Goal: Task Accomplishment & Management: Complete application form

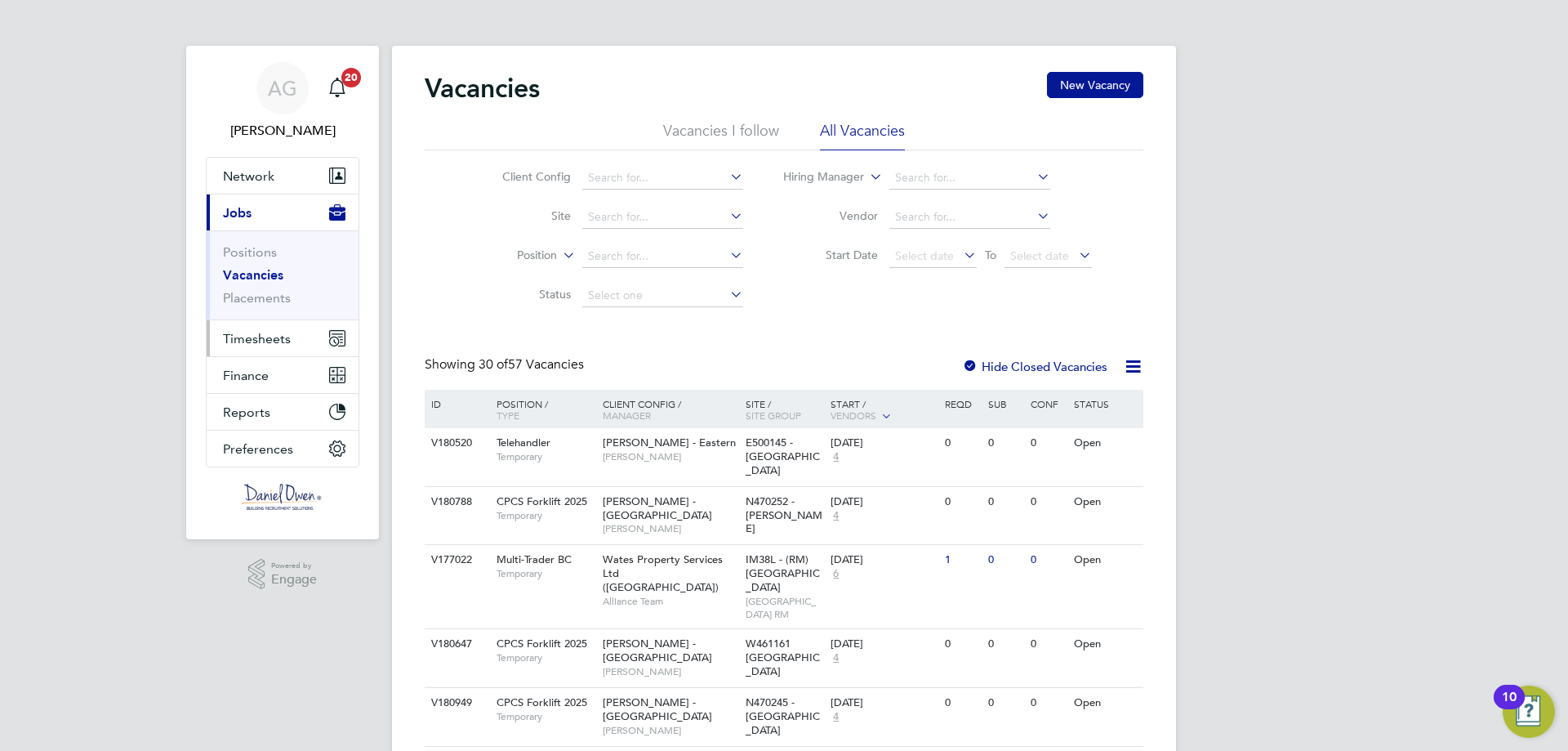
click at [263, 331] on span "Timesheets" at bounding box center [257, 338] width 68 height 16
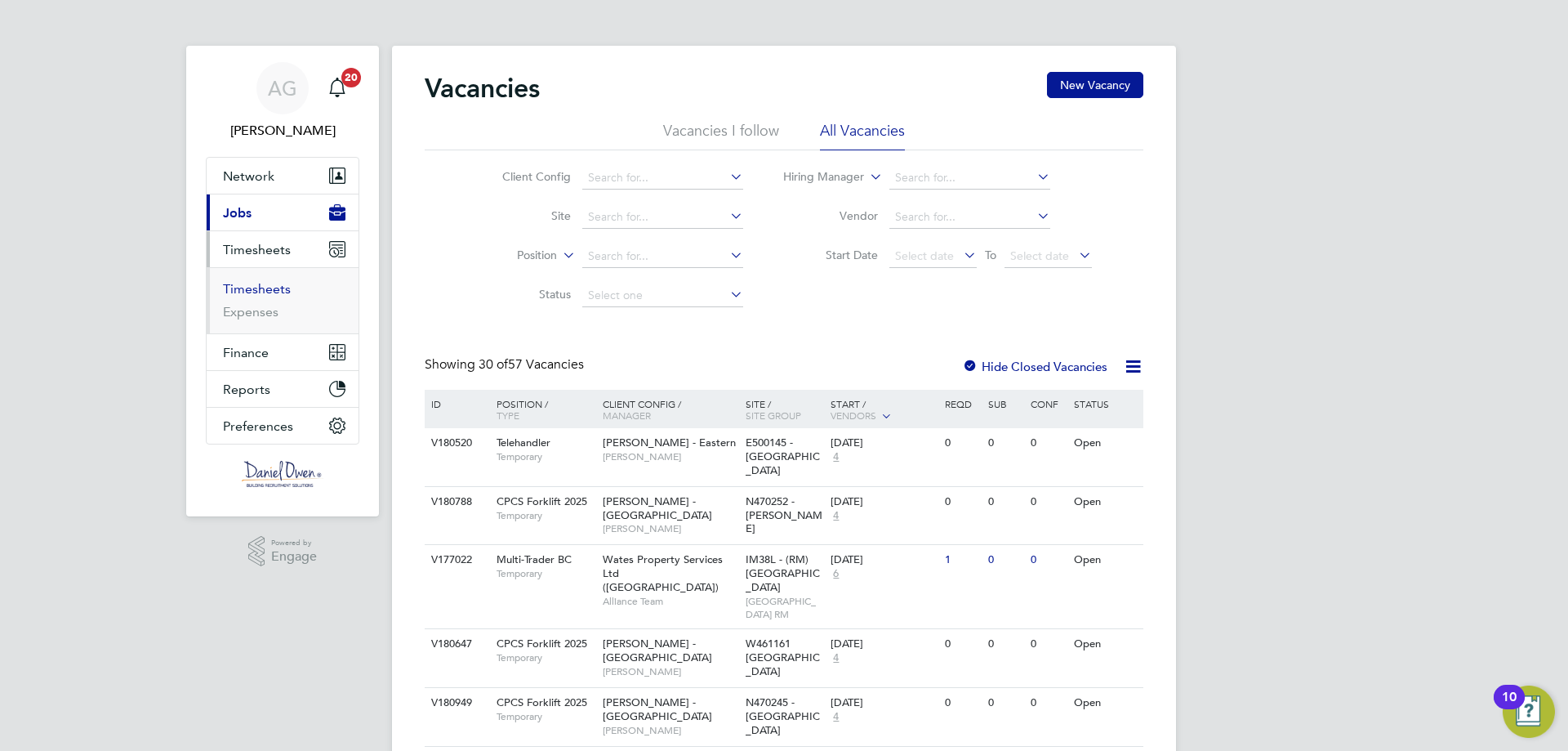
click at [266, 287] on link "Timesheets" at bounding box center [257, 289] width 68 height 16
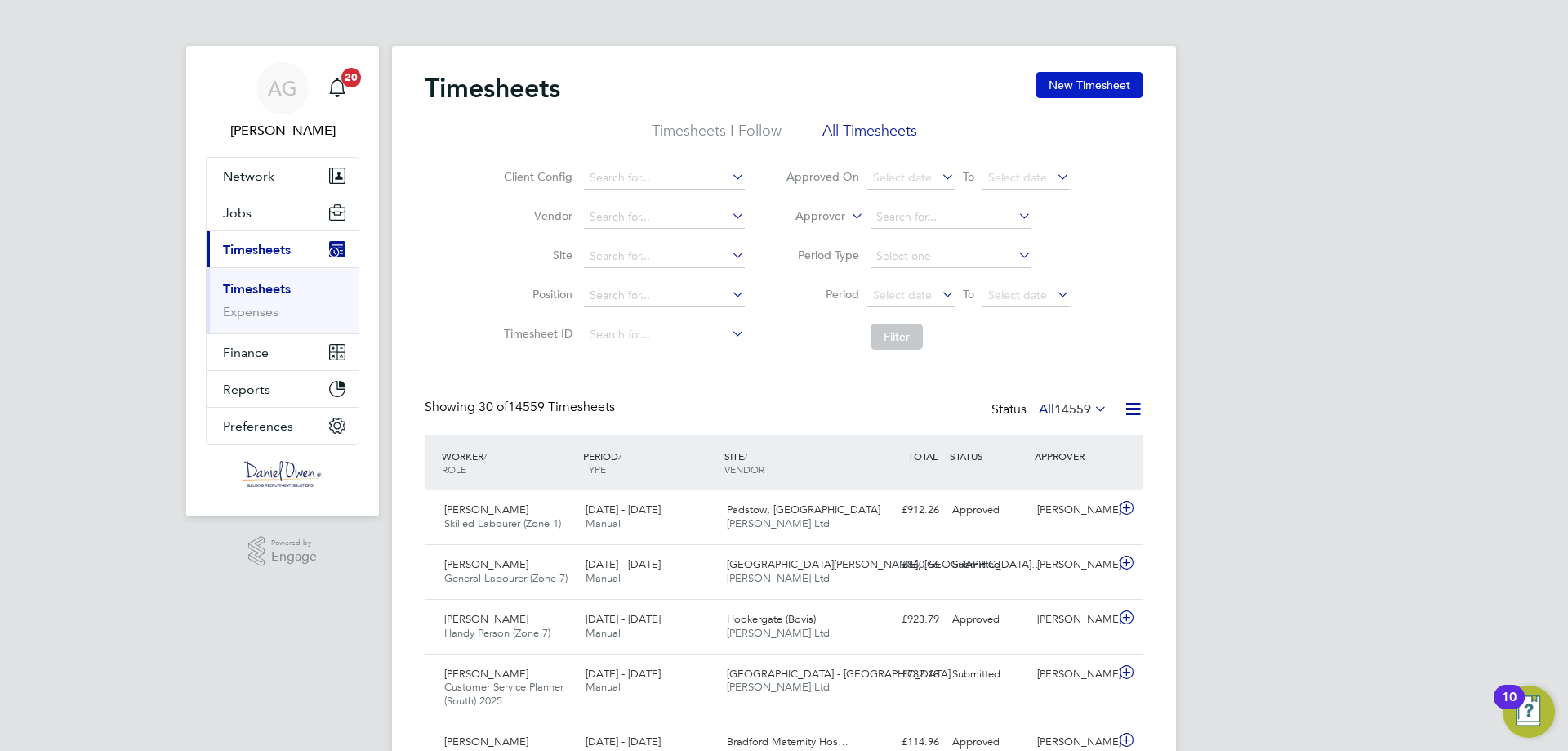
click at [1105, 77] on button "New Timesheet" at bounding box center [1089, 85] width 108 height 26
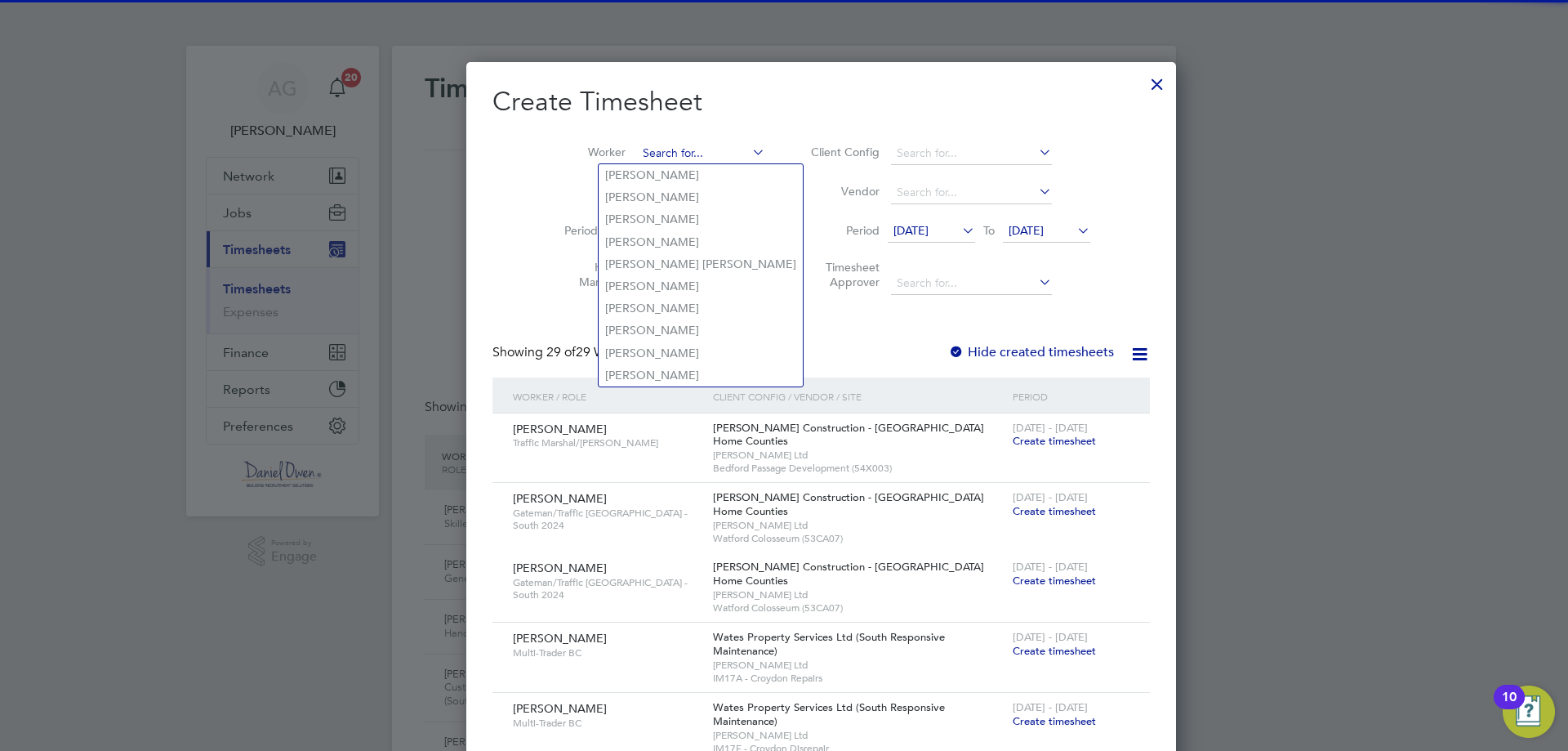
click at [658, 154] on input at bounding box center [700, 154] width 128 height 23
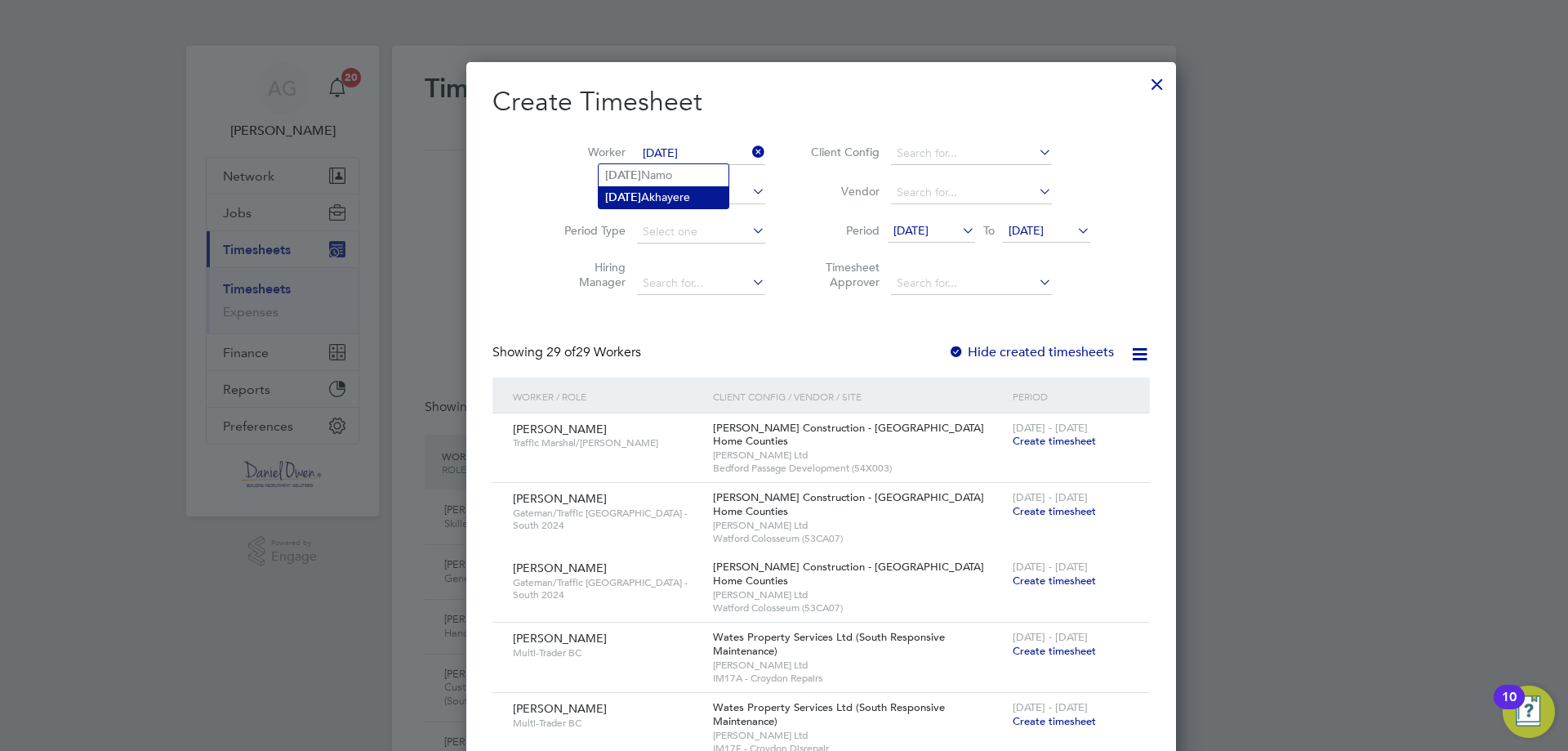
click at [658, 199] on li "Monday Akhayere" at bounding box center [663, 197] width 129 height 22
type input "Monday Akhayere"
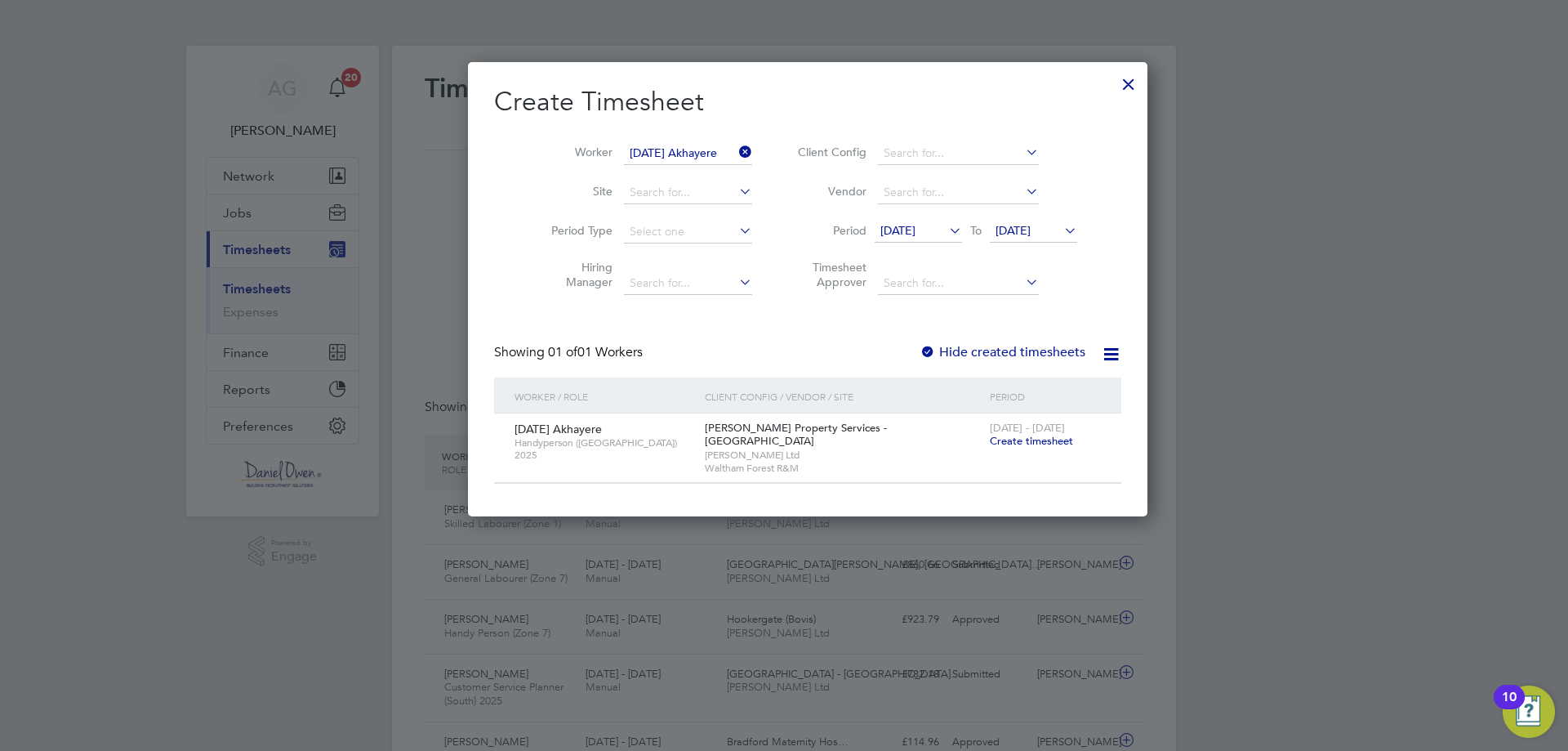
click at [990, 442] on span "Create timesheet" at bounding box center [1031, 441] width 83 height 14
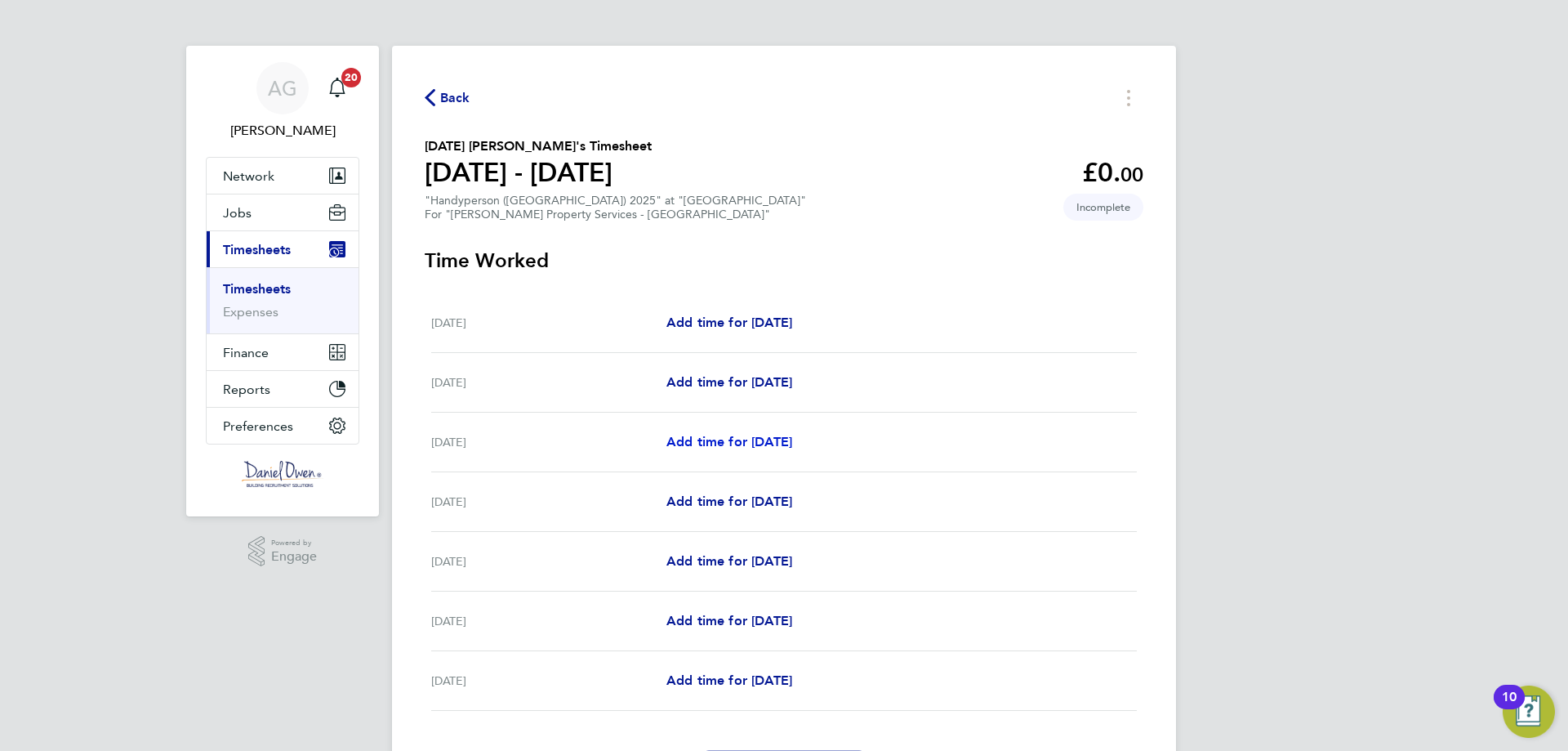
click at [727, 450] on link "Add time for Mon 22 Sep" at bounding box center [729, 442] width 125 height 20
select select "60"
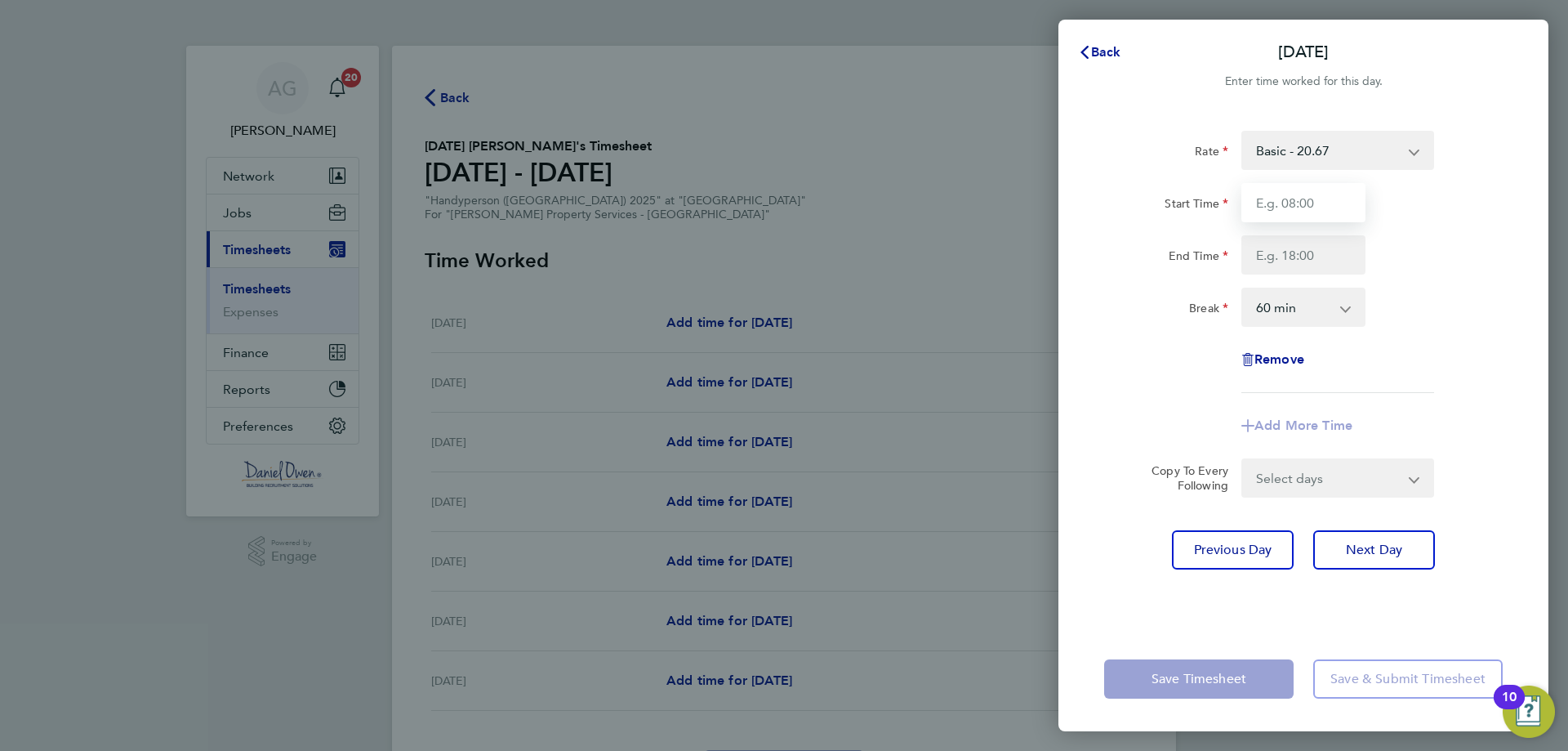
click at [1321, 192] on input "Start Time" at bounding box center [1303, 203] width 124 height 40
click at [1316, 211] on input "Start Time" at bounding box center [1303, 203] width 124 height 40
type input "08:00"
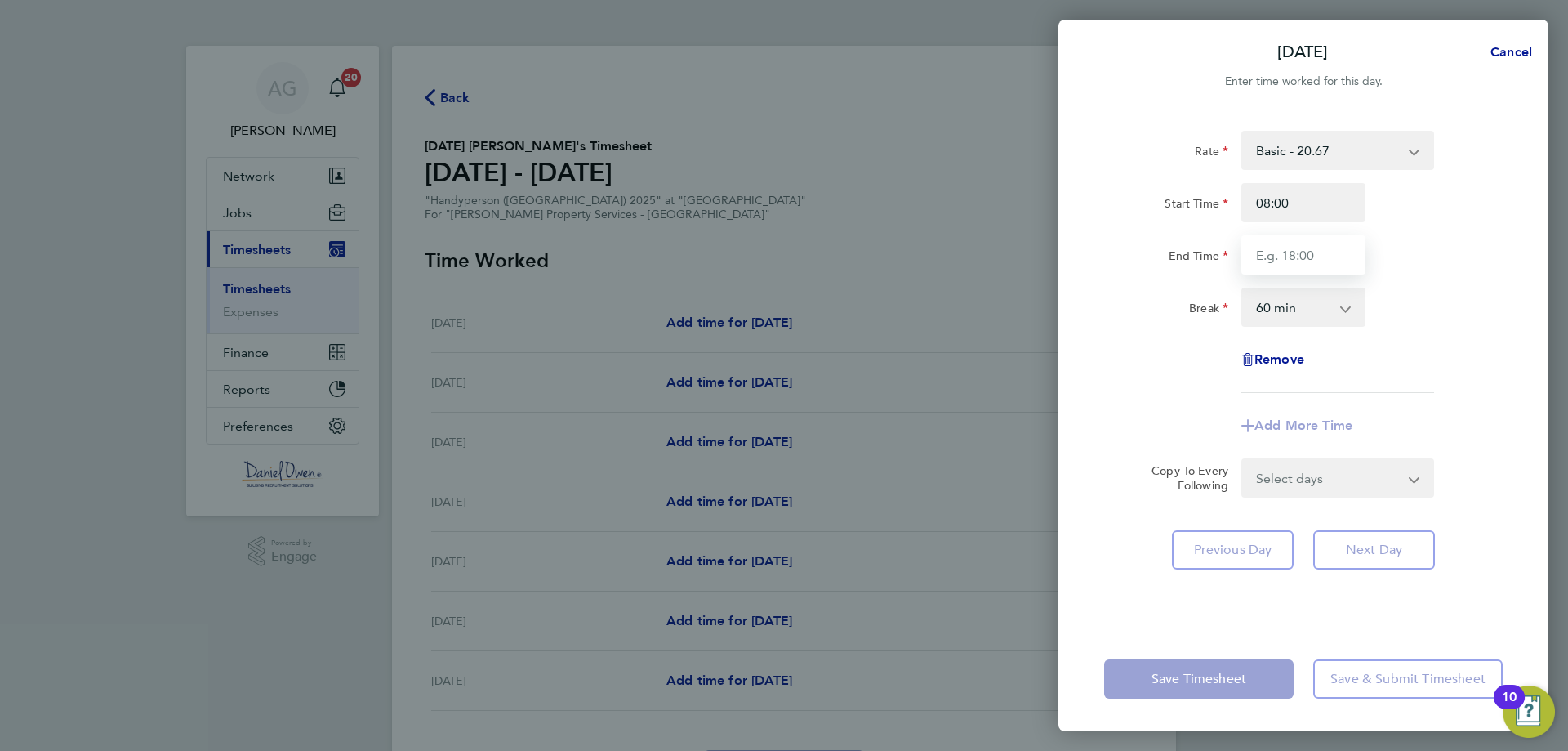
click at [1307, 251] on input "End Time" at bounding box center [1303, 255] width 124 height 40
type input "17:00"
click at [1408, 252] on div "End Time 17:00" at bounding box center [1302, 255] width 412 height 40
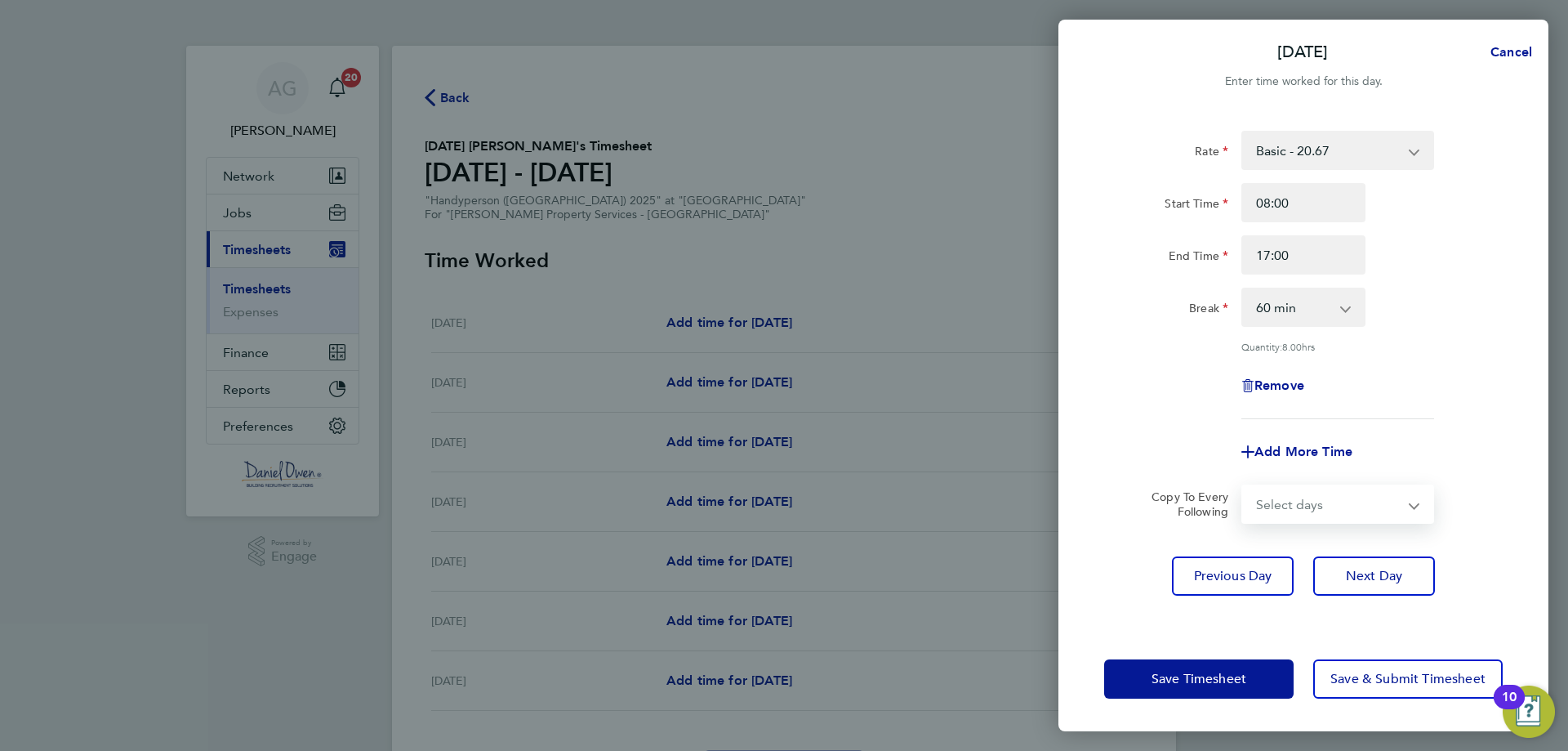
click at [1373, 501] on select "Select days Day Tuesday Wednesday Thursday Friday" at bounding box center [1329, 504] width 172 height 36
select select "DAY"
click at [1243, 486] on select "Select days Day Tuesday Wednesday Thursday Friday" at bounding box center [1329, 504] width 172 height 36
select select "2025-09-26"
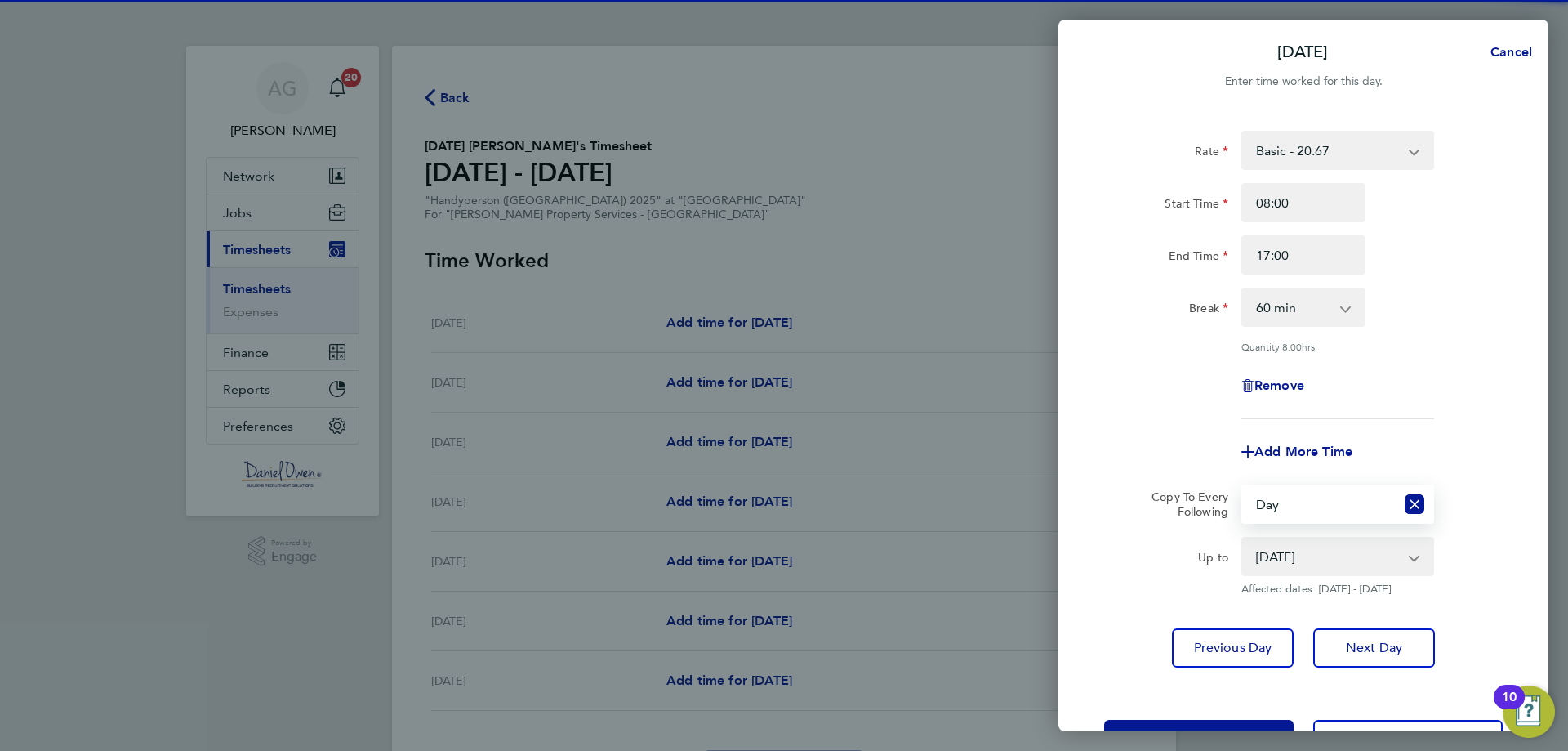
click at [1442, 343] on div "Quantity: 8.00 hrs" at bounding box center [1302, 347] width 412 height 13
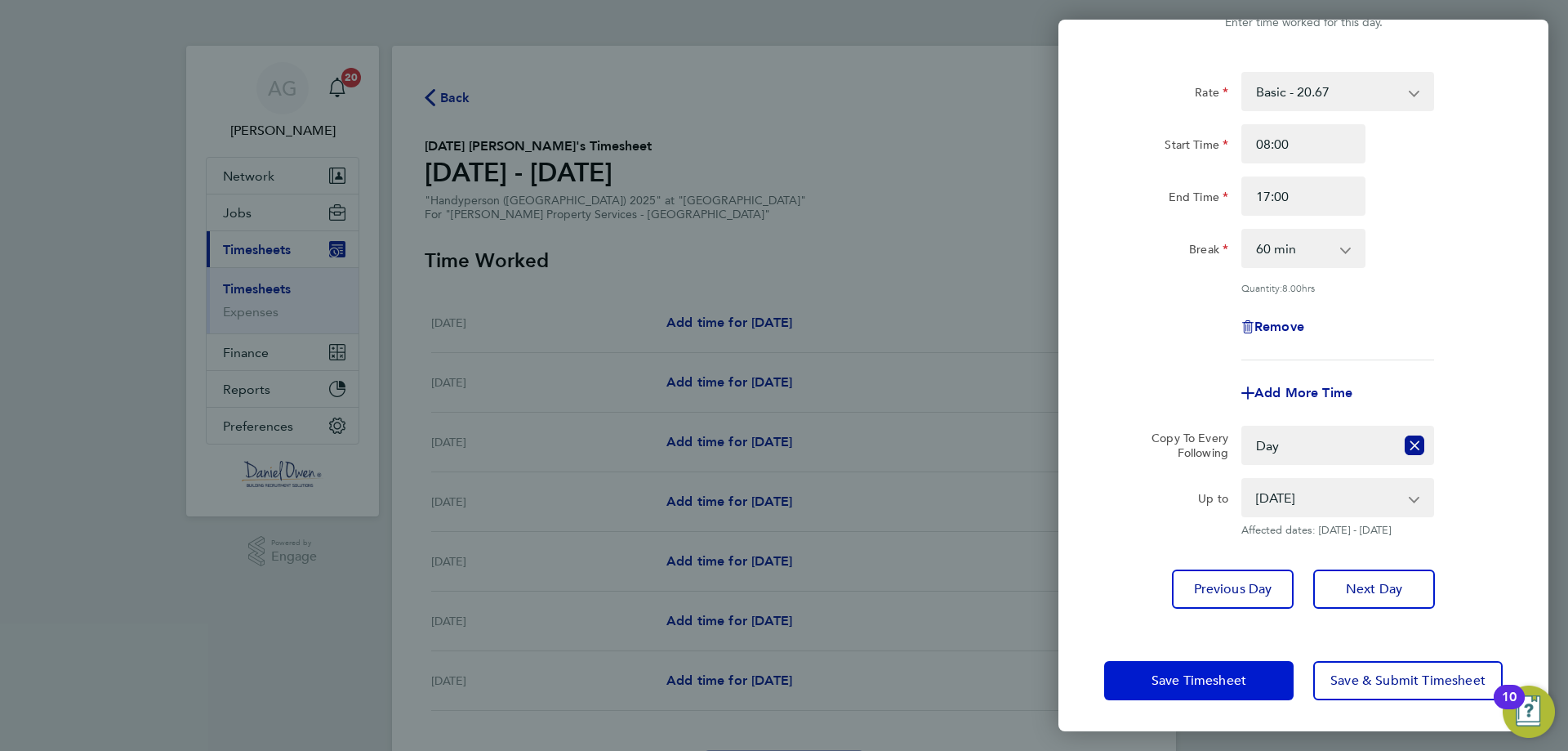
click at [1185, 694] on button "Save Timesheet" at bounding box center [1198, 681] width 190 height 40
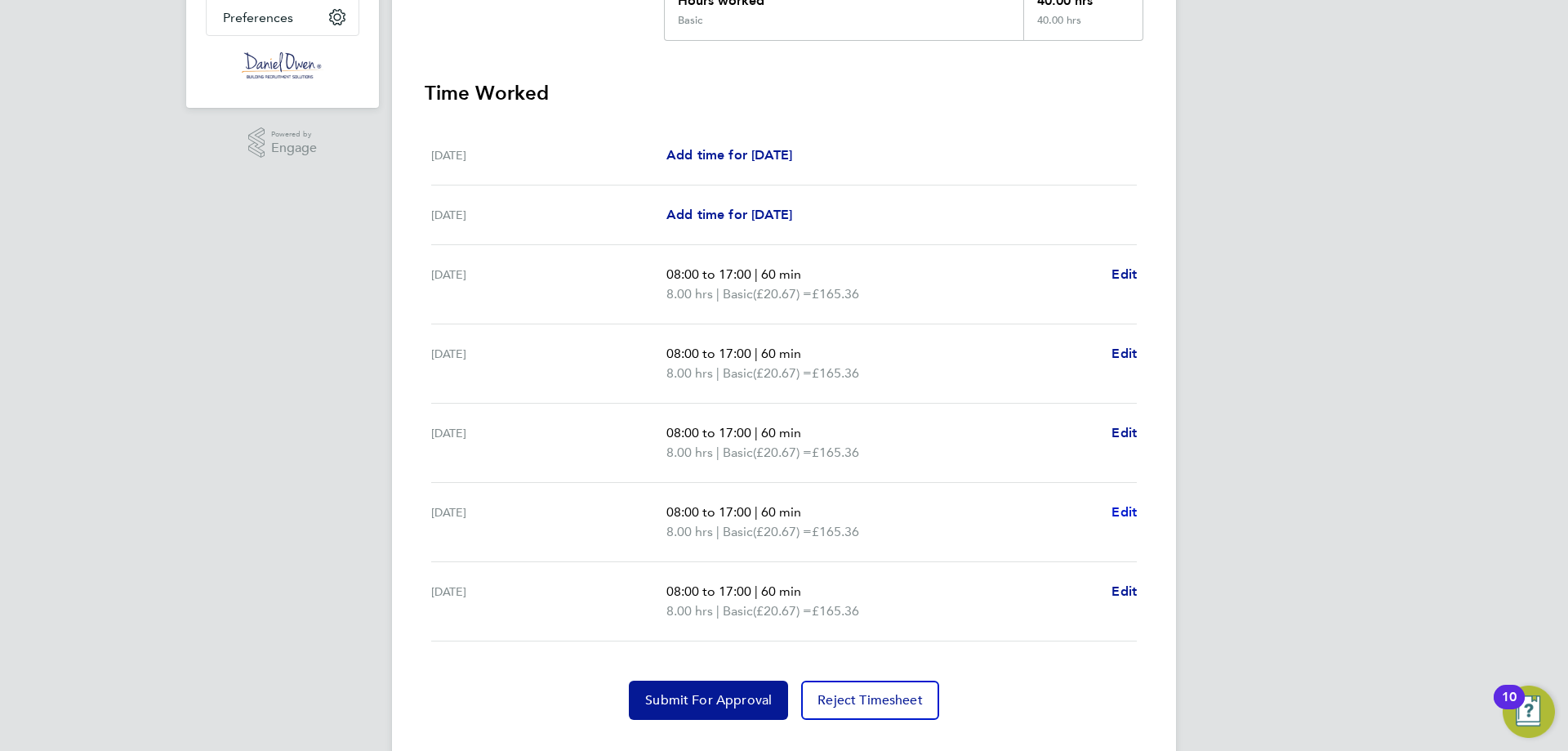
click at [1125, 517] on span "Edit" at bounding box center [1123, 512] width 26 height 16
select select "60"
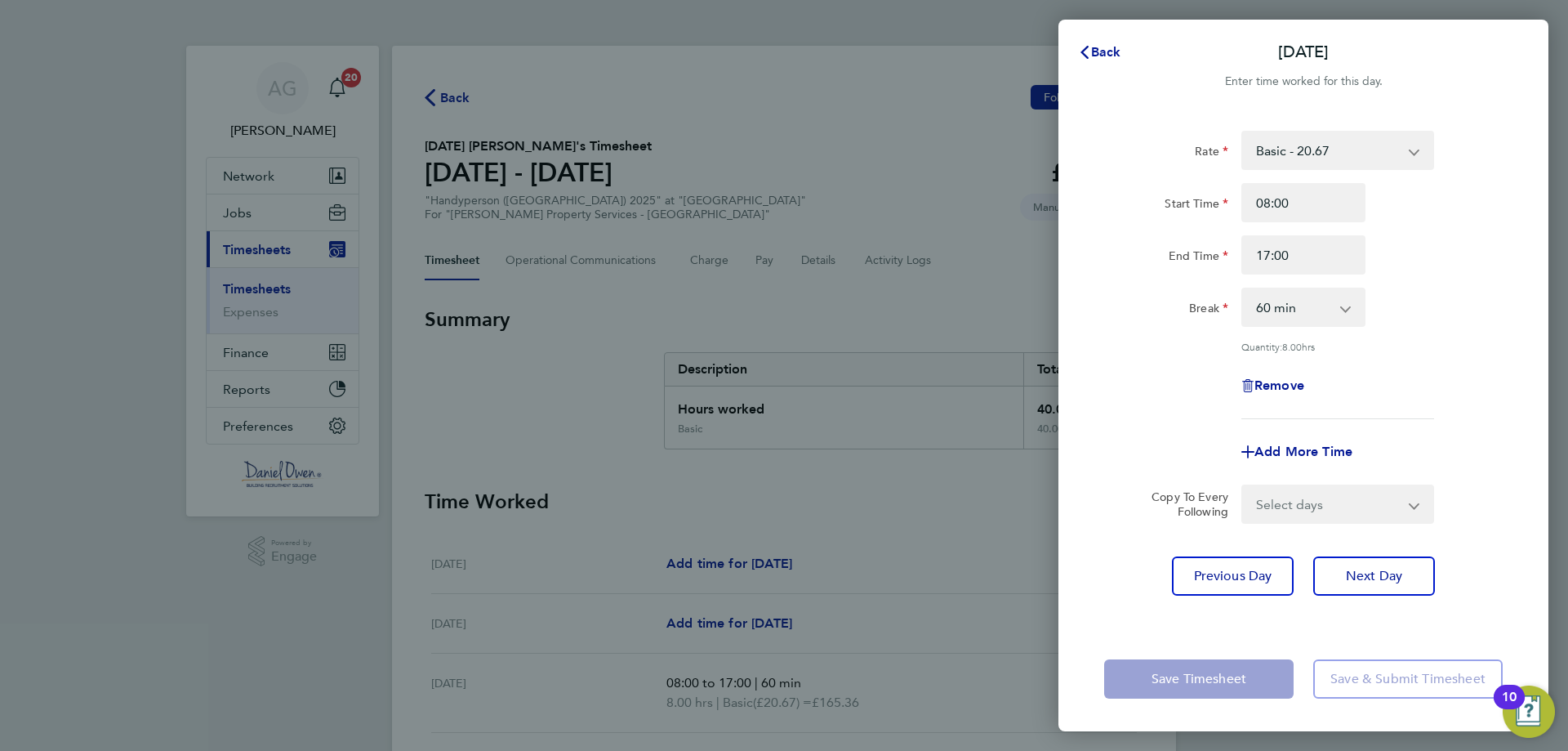
click at [1277, 394] on div "Remove" at bounding box center [1303, 385] width 137 height 40
click at [1278, 386] on span "Remove" at bounding box center [1279, 385] width 49 height 16
select select "null"
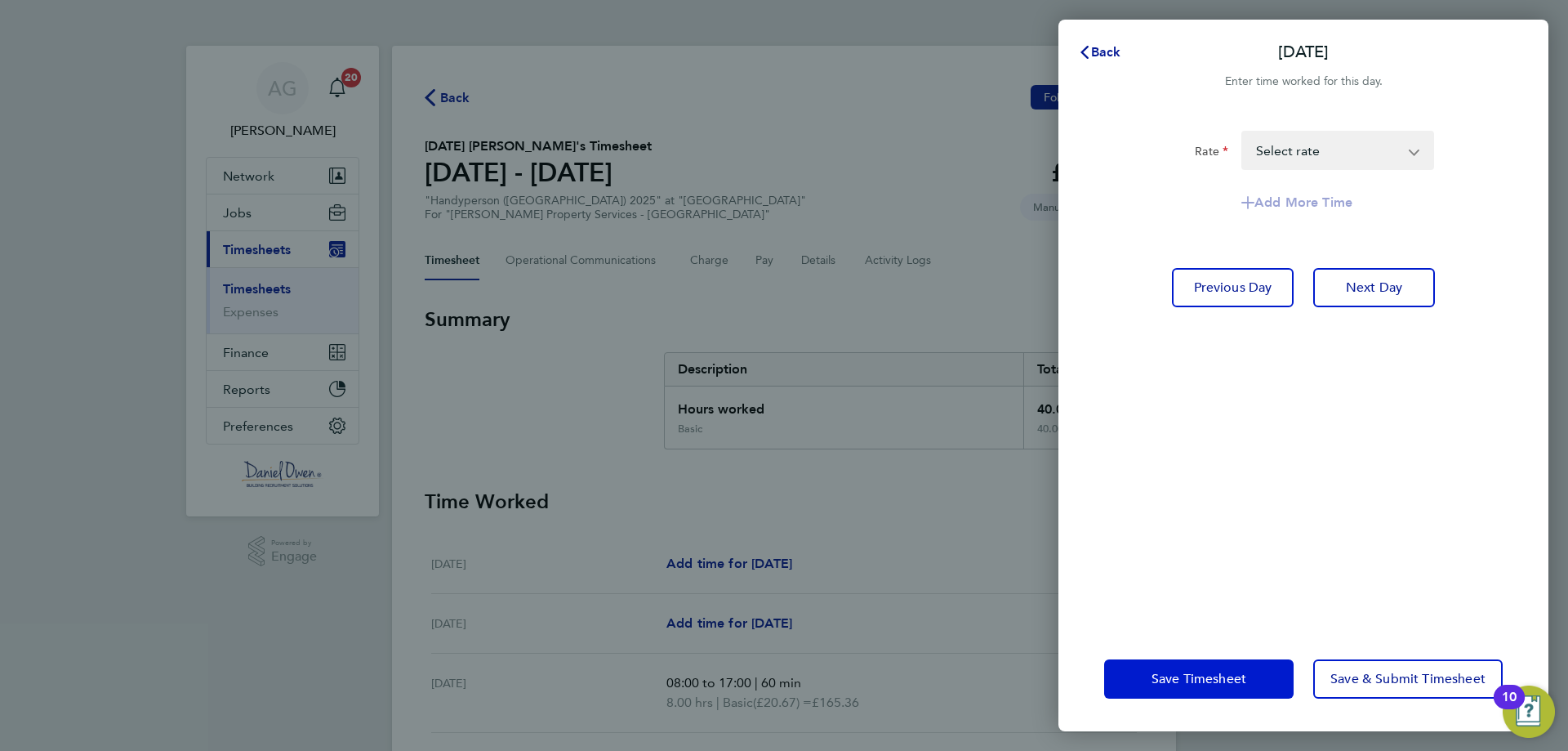
click at [1217, 689] on button "Save Timesheet" at bounding box center [1198, 679] width 190 height 40
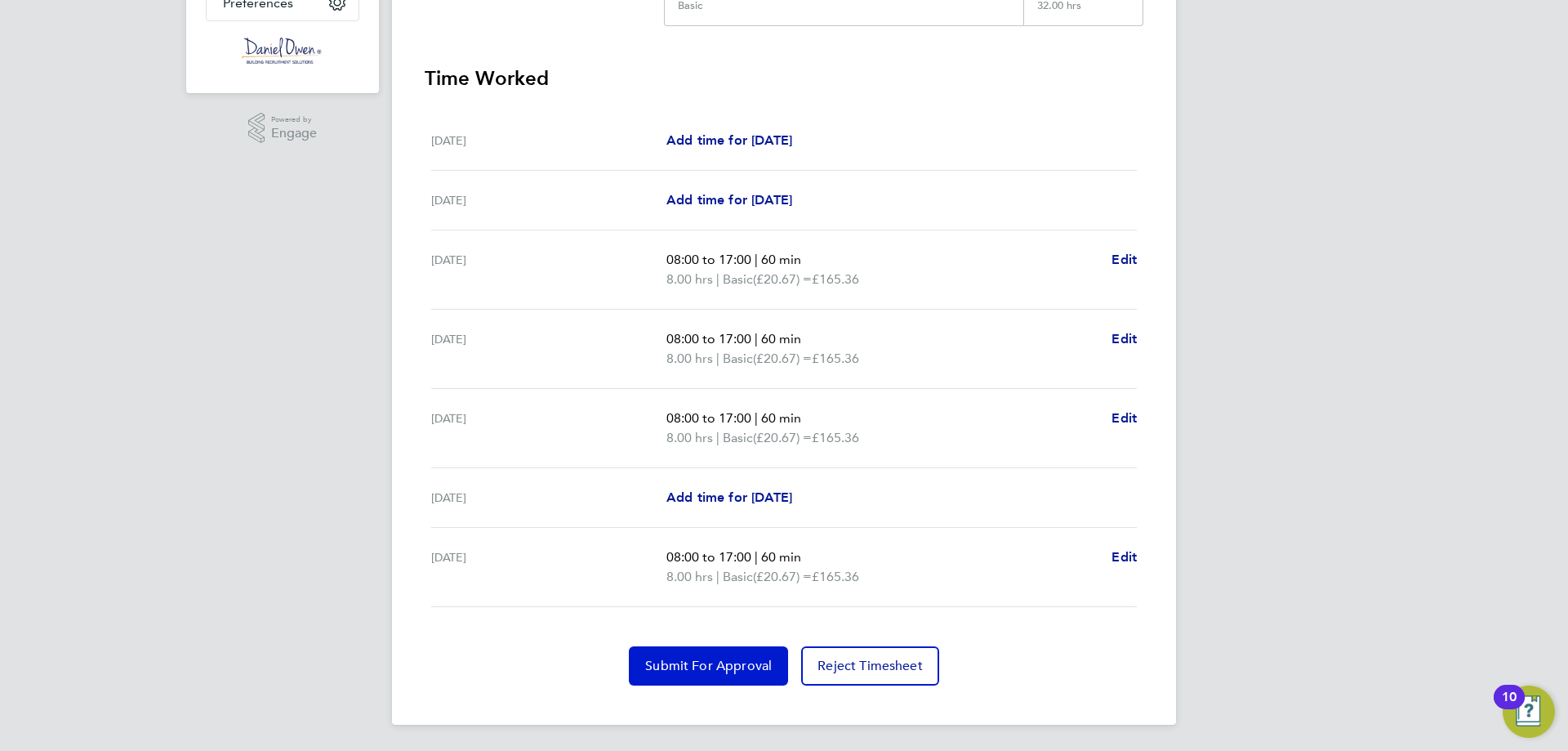
click at [759, 676] on button "Submit For Approval" at bounding box center [708, 666] width 159 height 40
